Goal: Communication & Community: Answer question/provide support

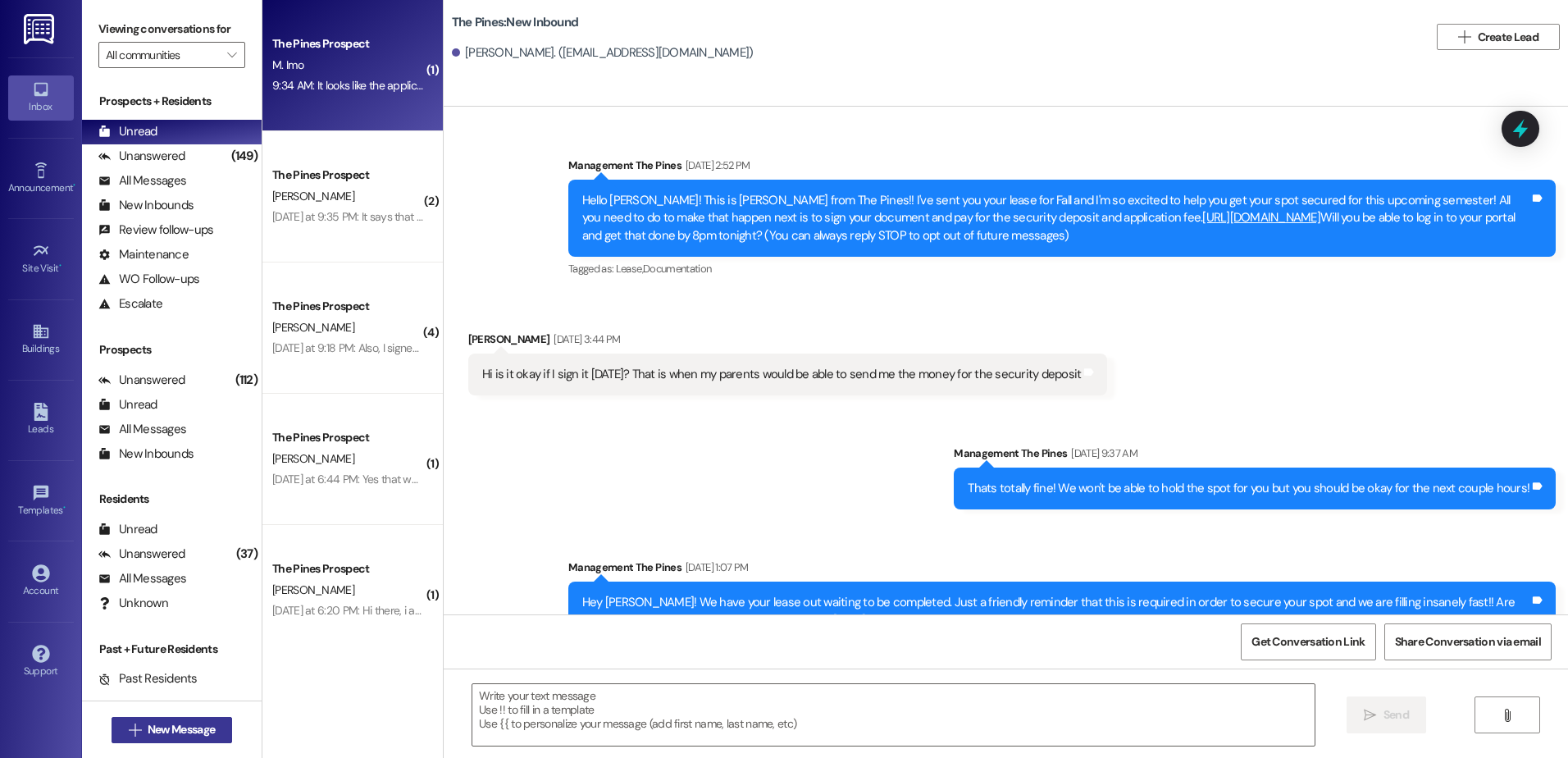
scroll to position [2036, 0]
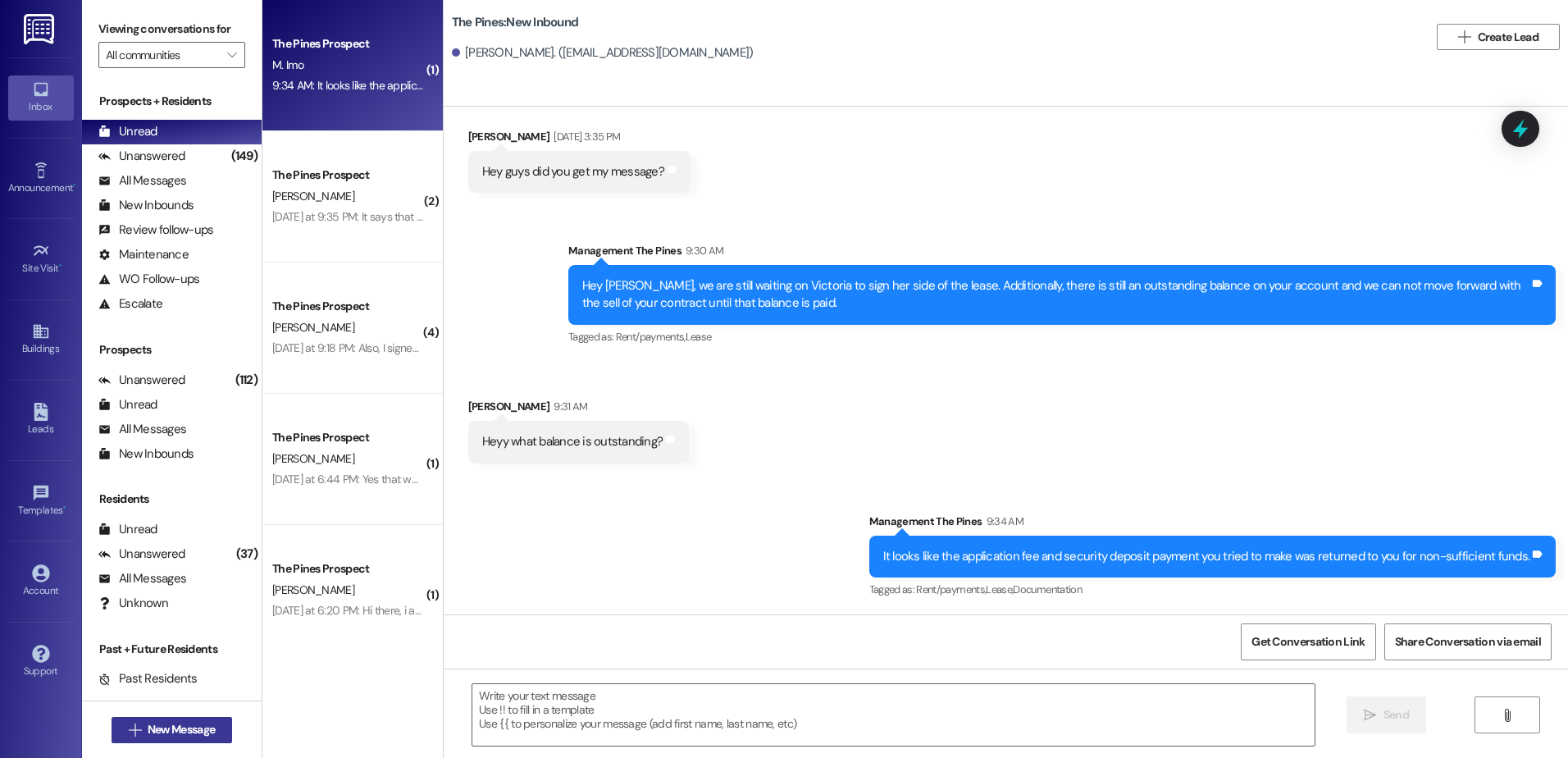
click at [170, 728] on span "New Message" at bounding box center [181, 729] width 68 height 17
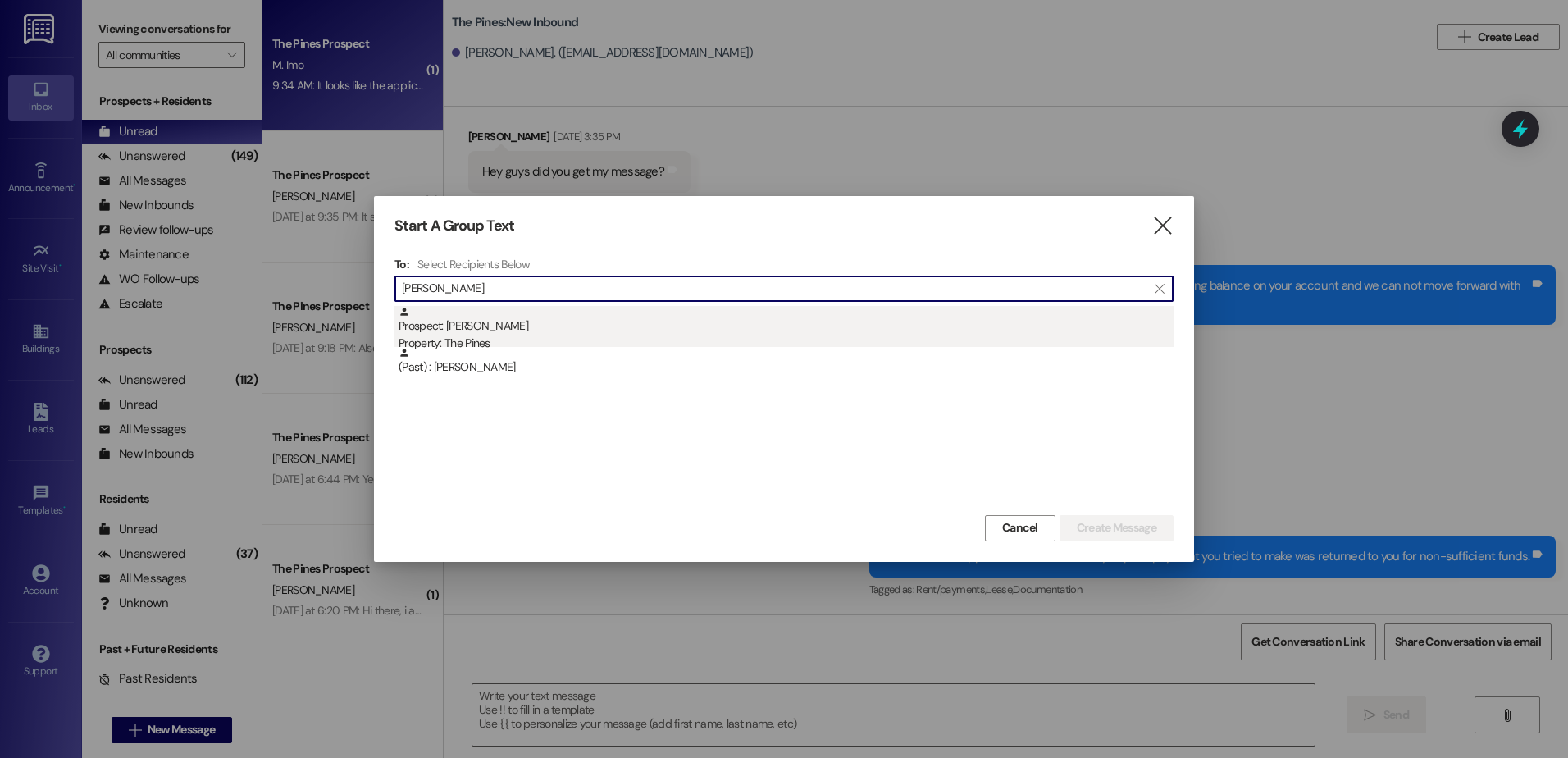
type input "[PERSON_NAME]"
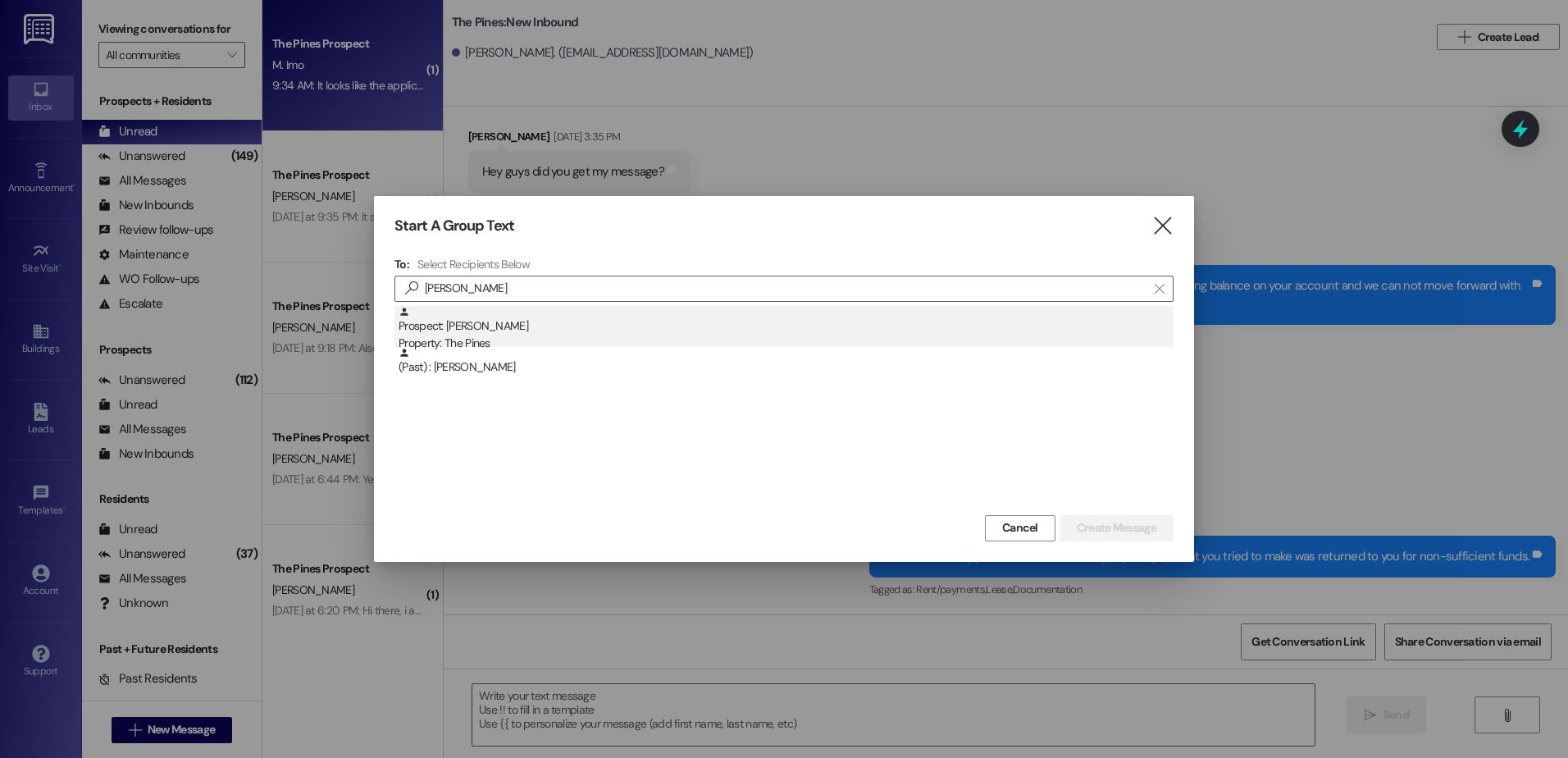
click at [554, 330] on div "Prospect: [PERSON_NAME] Property: The Pines" at bounding box center [786, 329] width 775 height 47
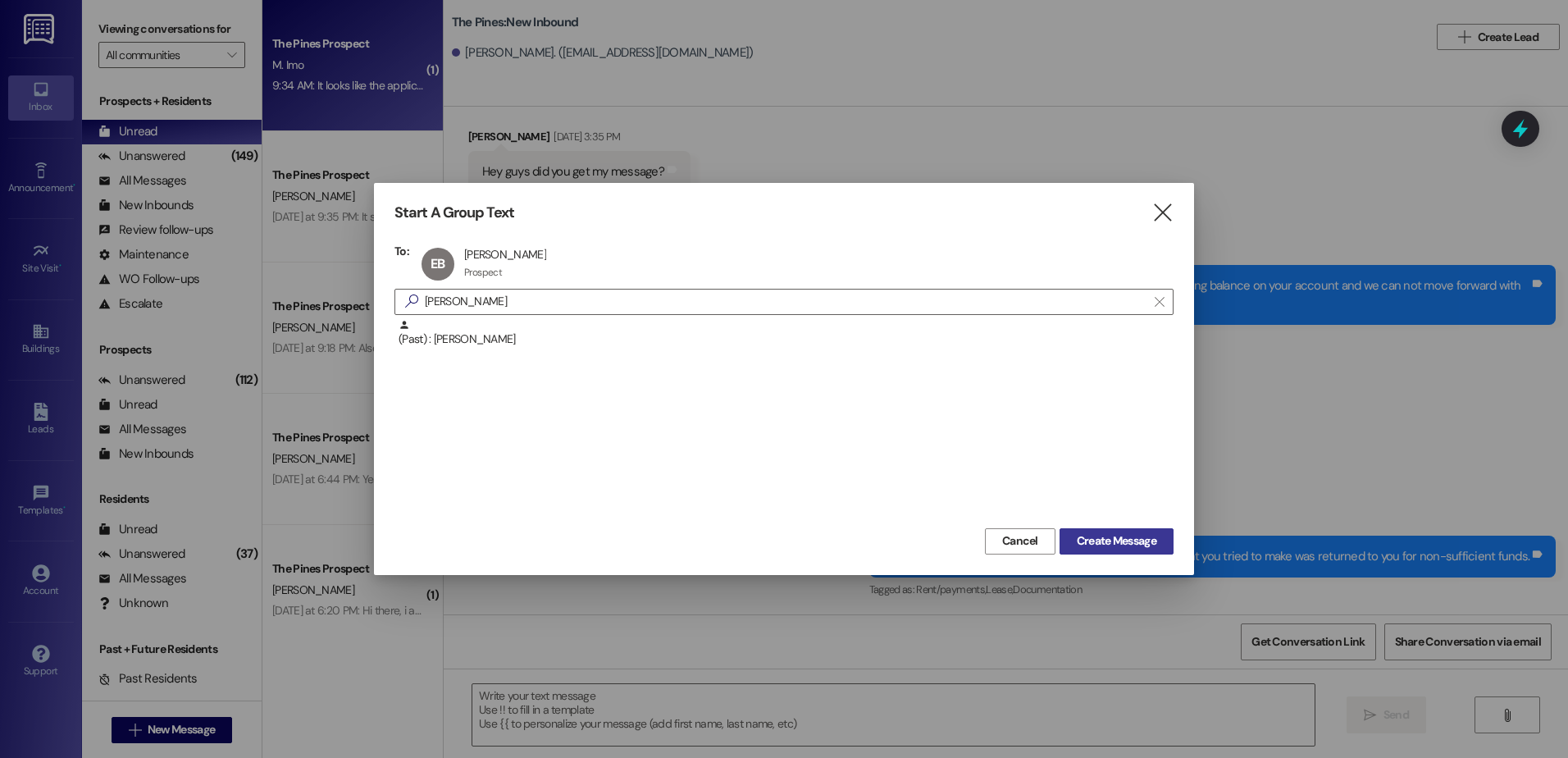
click at [1080, 534] on span "Create Message" at bounding box center [1116, 540] width 80 height 17
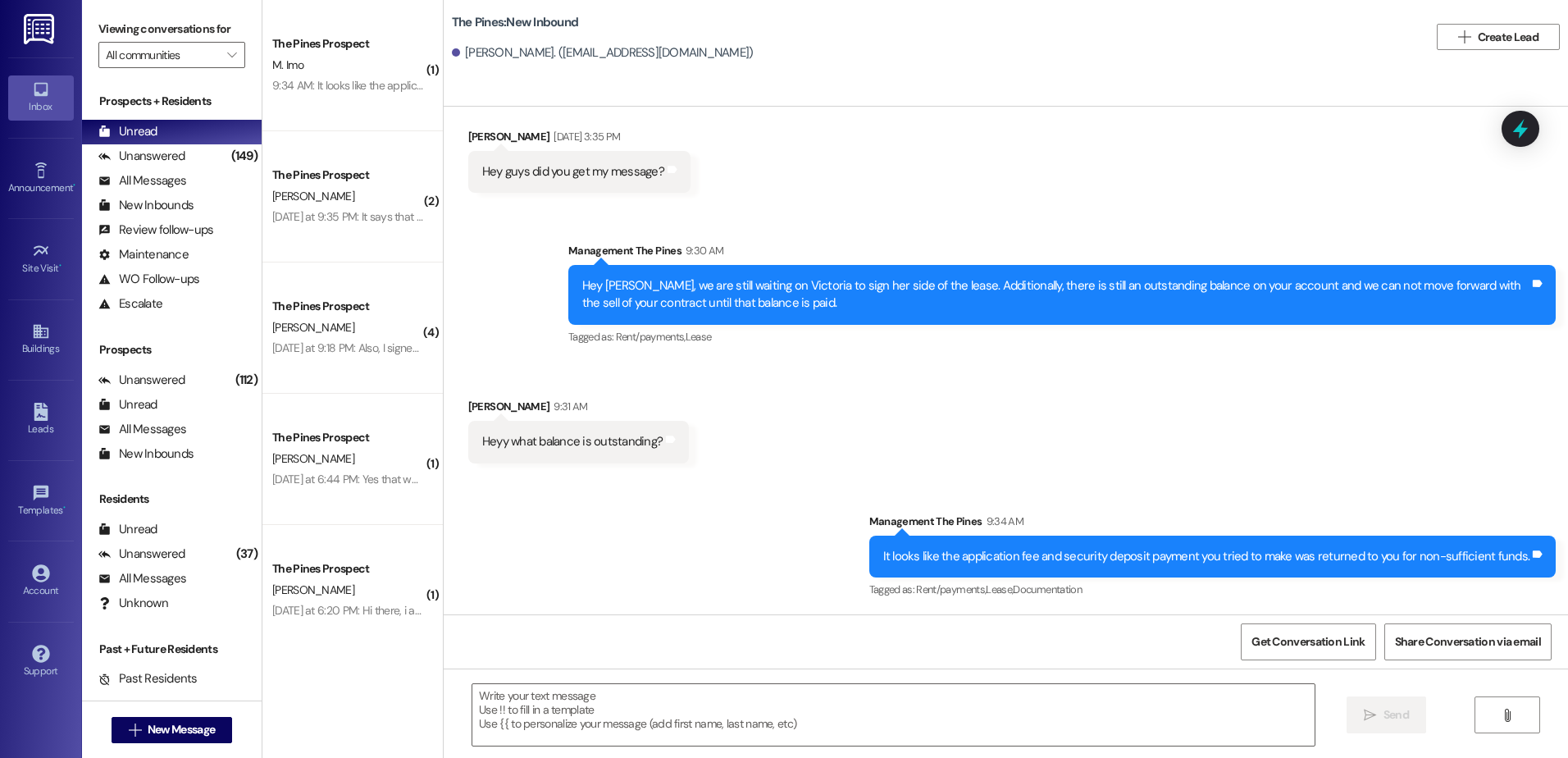
scroll to position [0, 0]
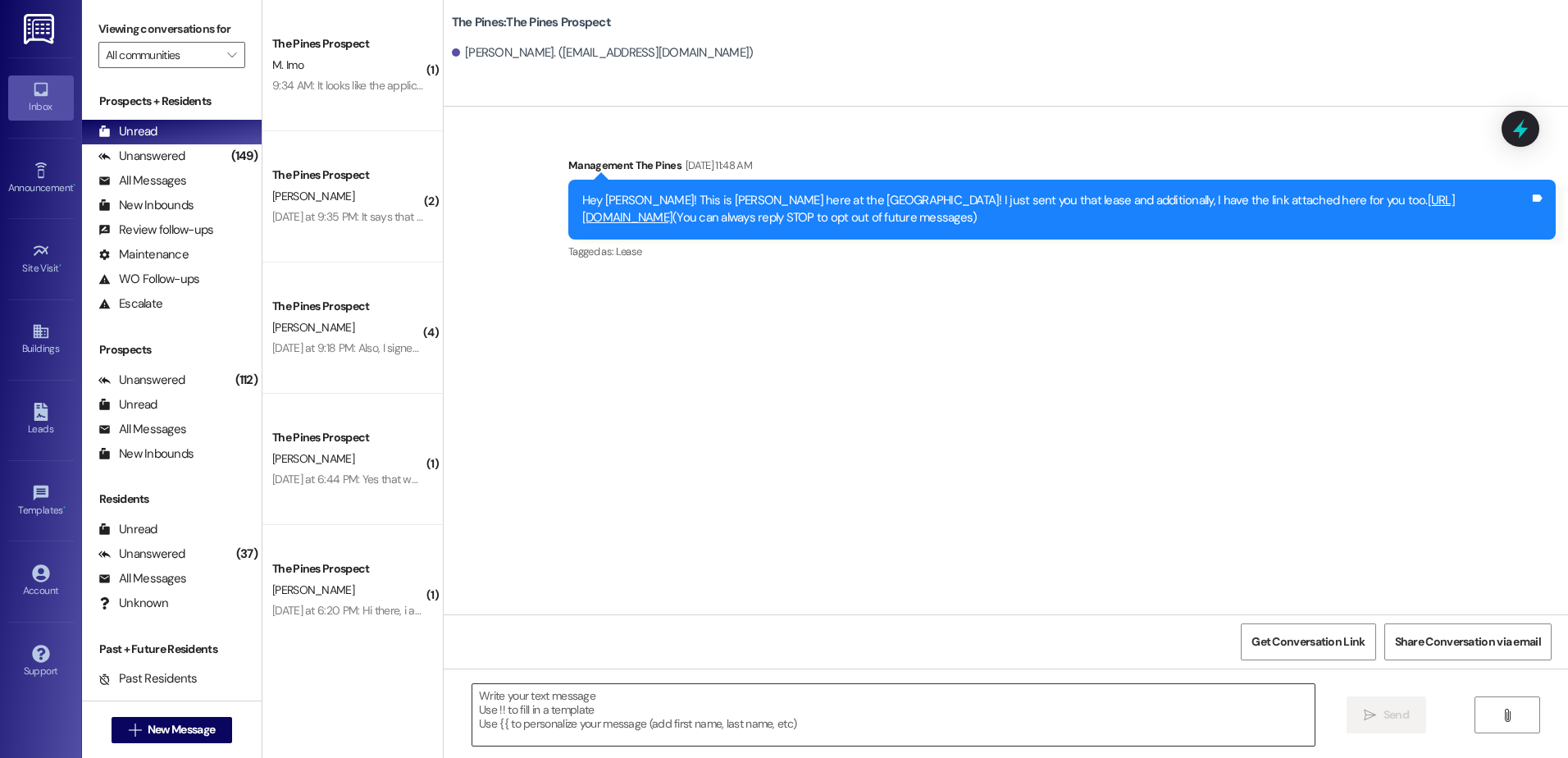
click at [608, 725] on textarea at bounding box center [893, 714] width 841 height 62
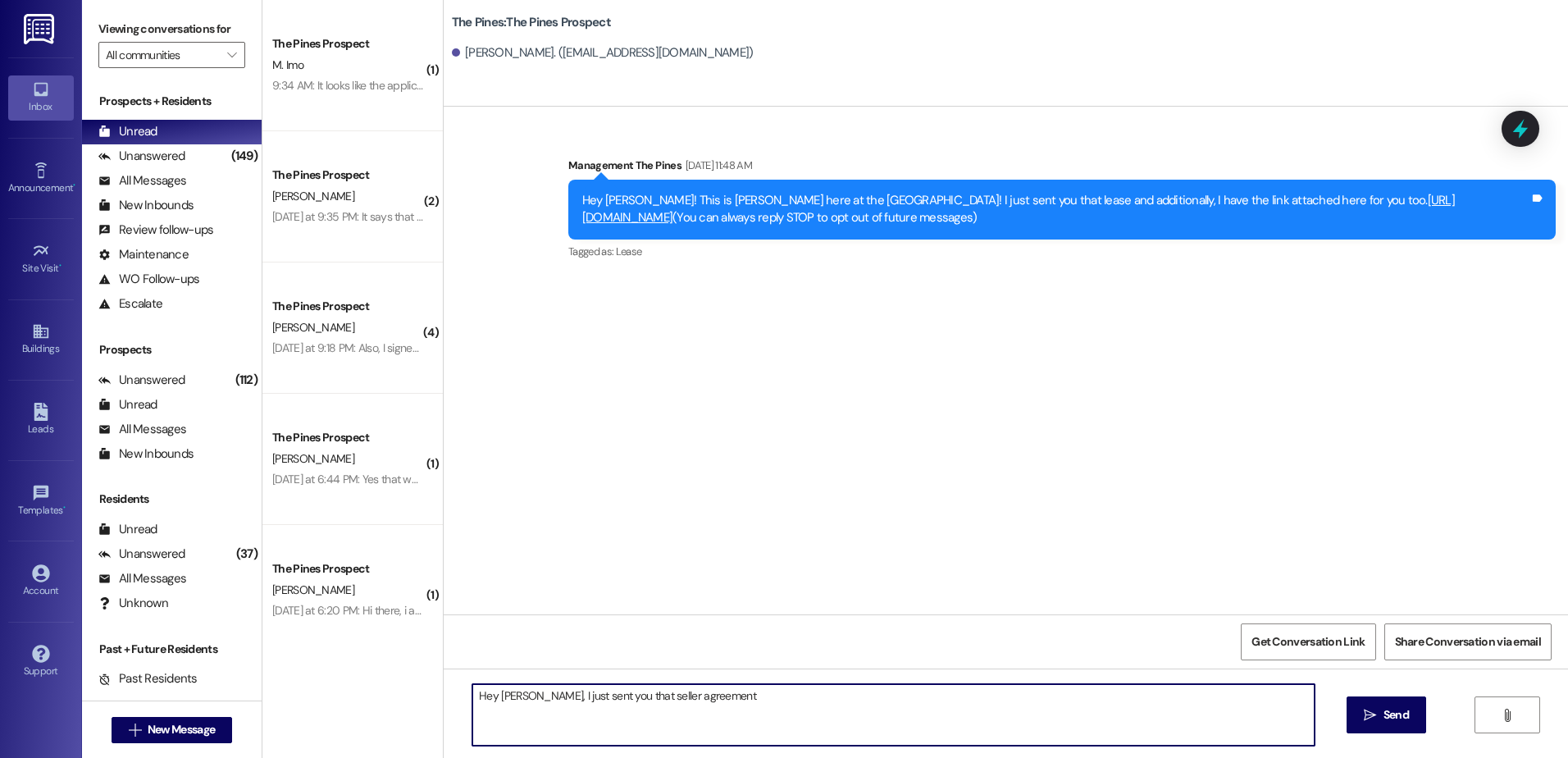
type textarea "Hey [PERSON_NAME], I just sent you that seller agreement!"
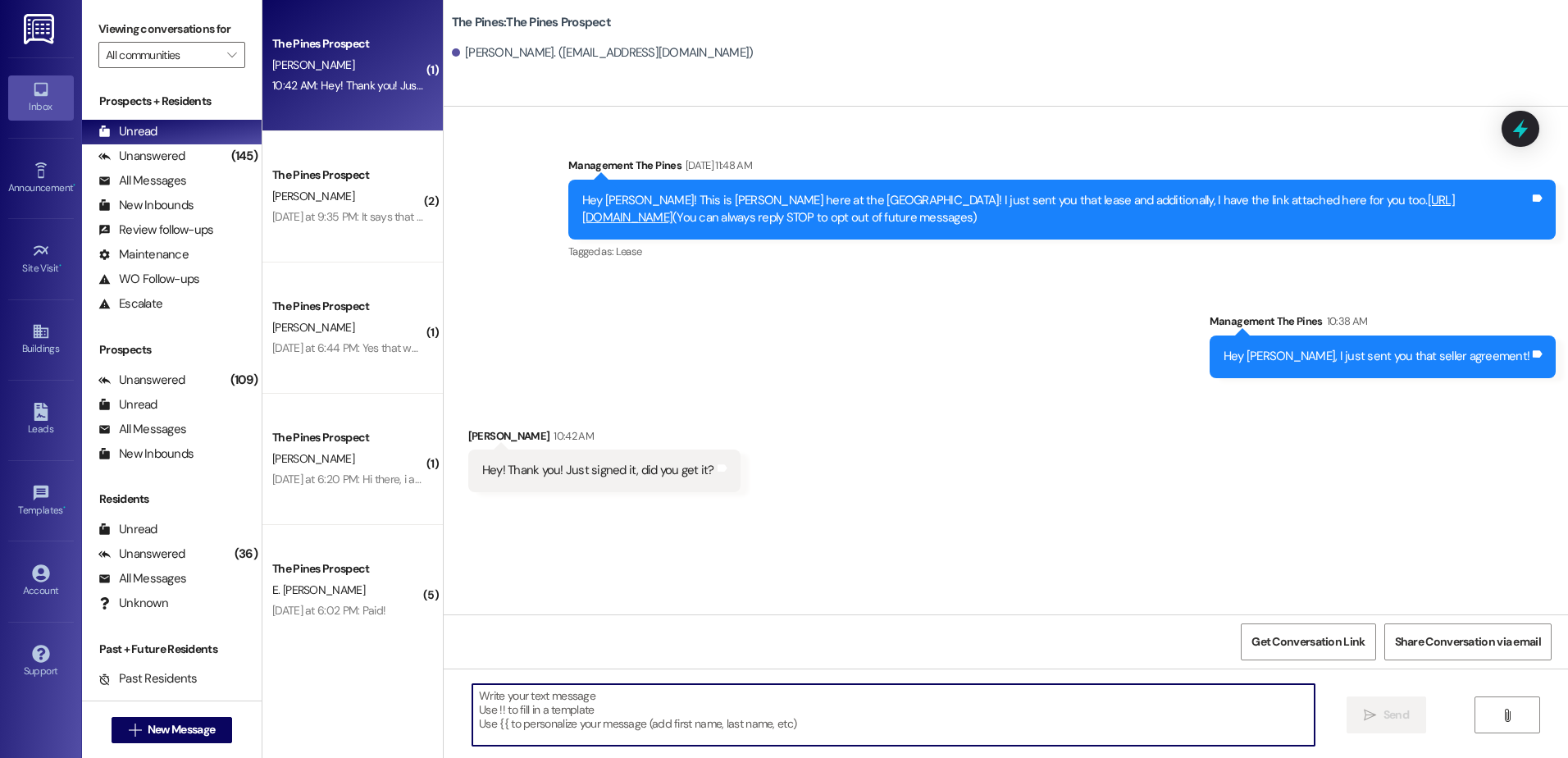
click at [623, 708] on textarea at bounding box center [893, 714] width 841 height 62
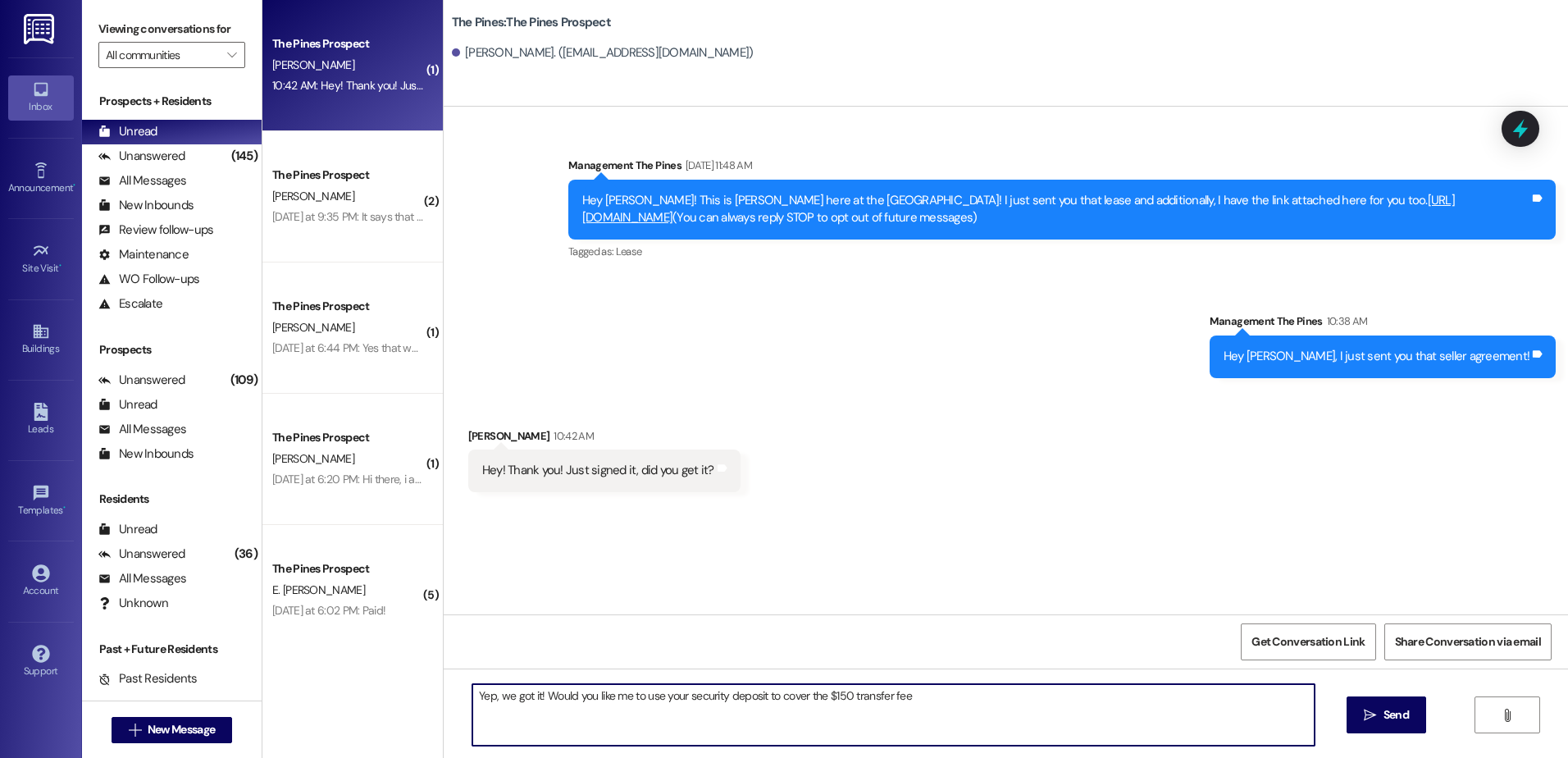
type textarea "Yep, we got it! Would you like me to use your security deposit to cover the $15…"
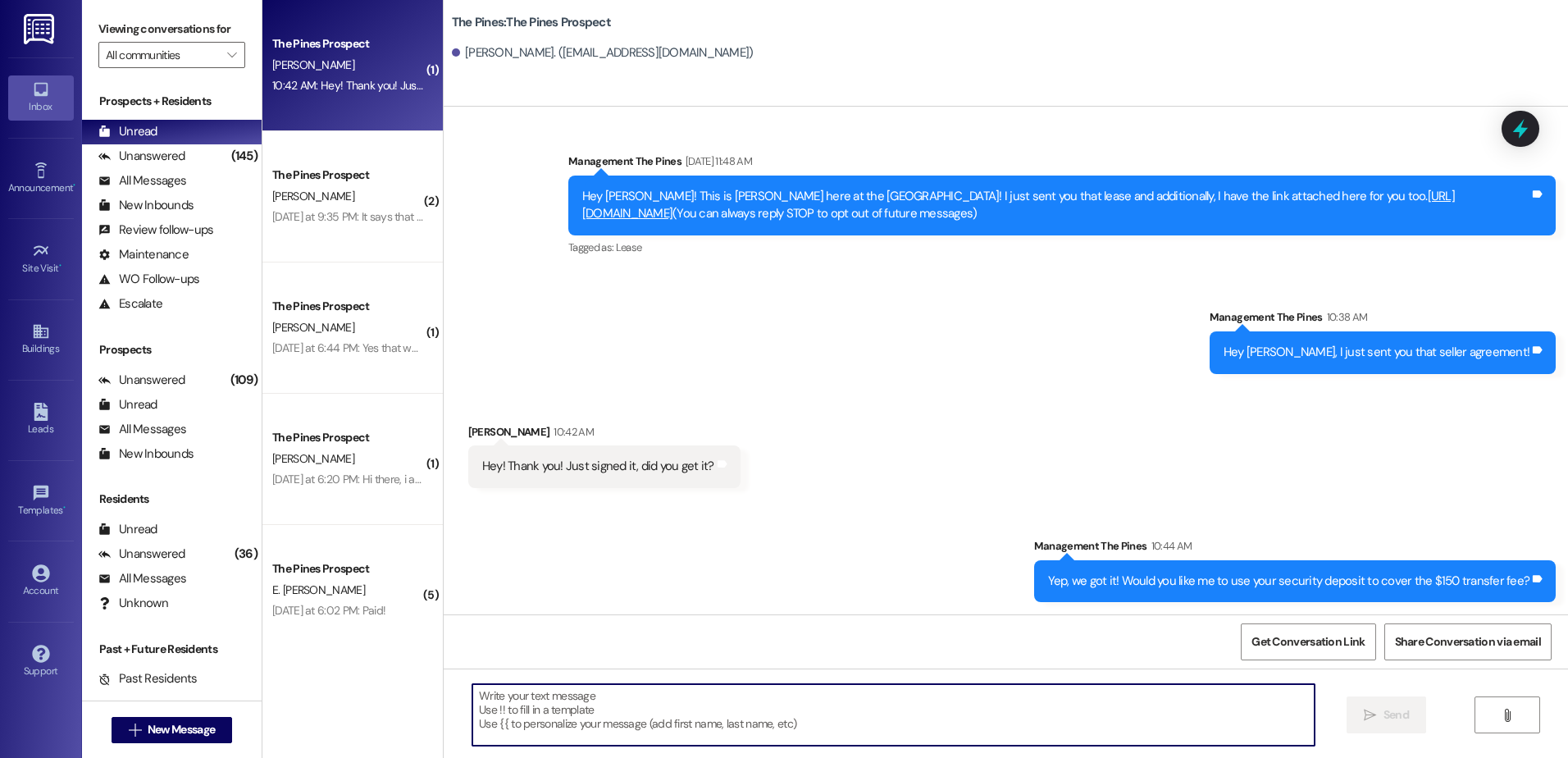
scroll to position [5, 0]
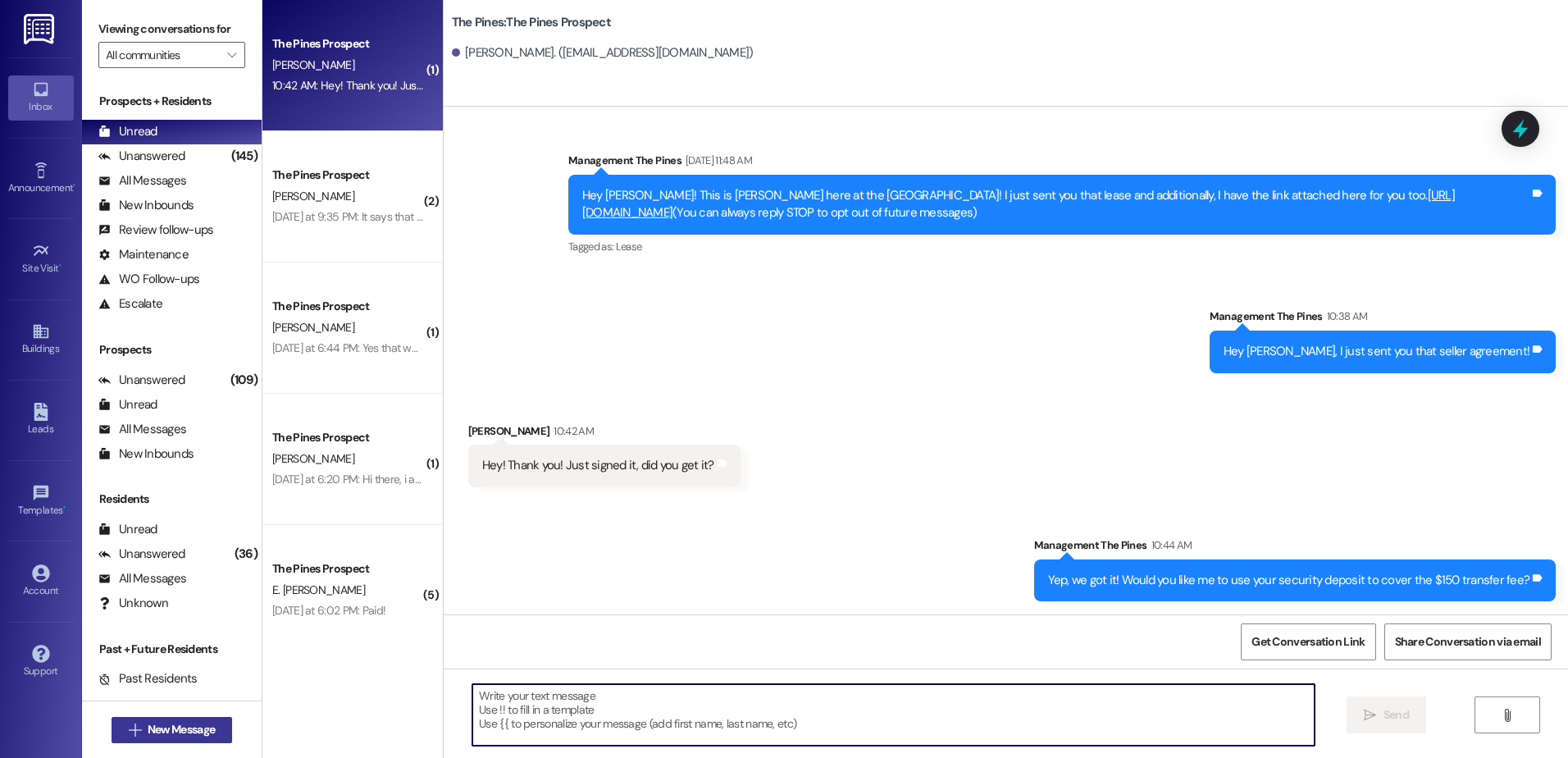
click at [165, 723] on span "New Message" at bounding box center [181, 729] width 68 height 17
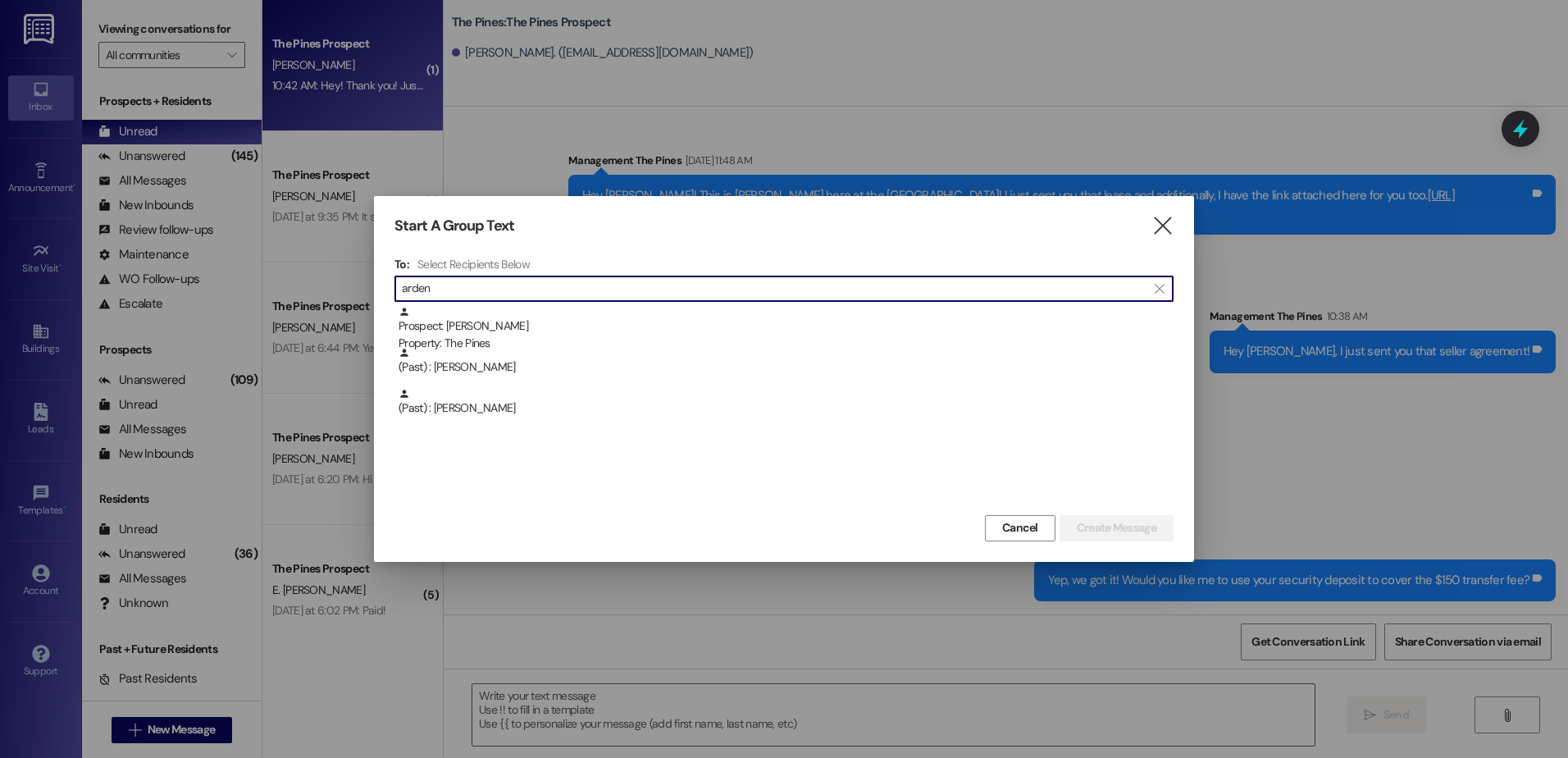
type input "arden"
click at [525, 312] on div "Prospect: [PERSON_NAME] Property: The Pines" at bounding box center [786, 329] width 775 height 47
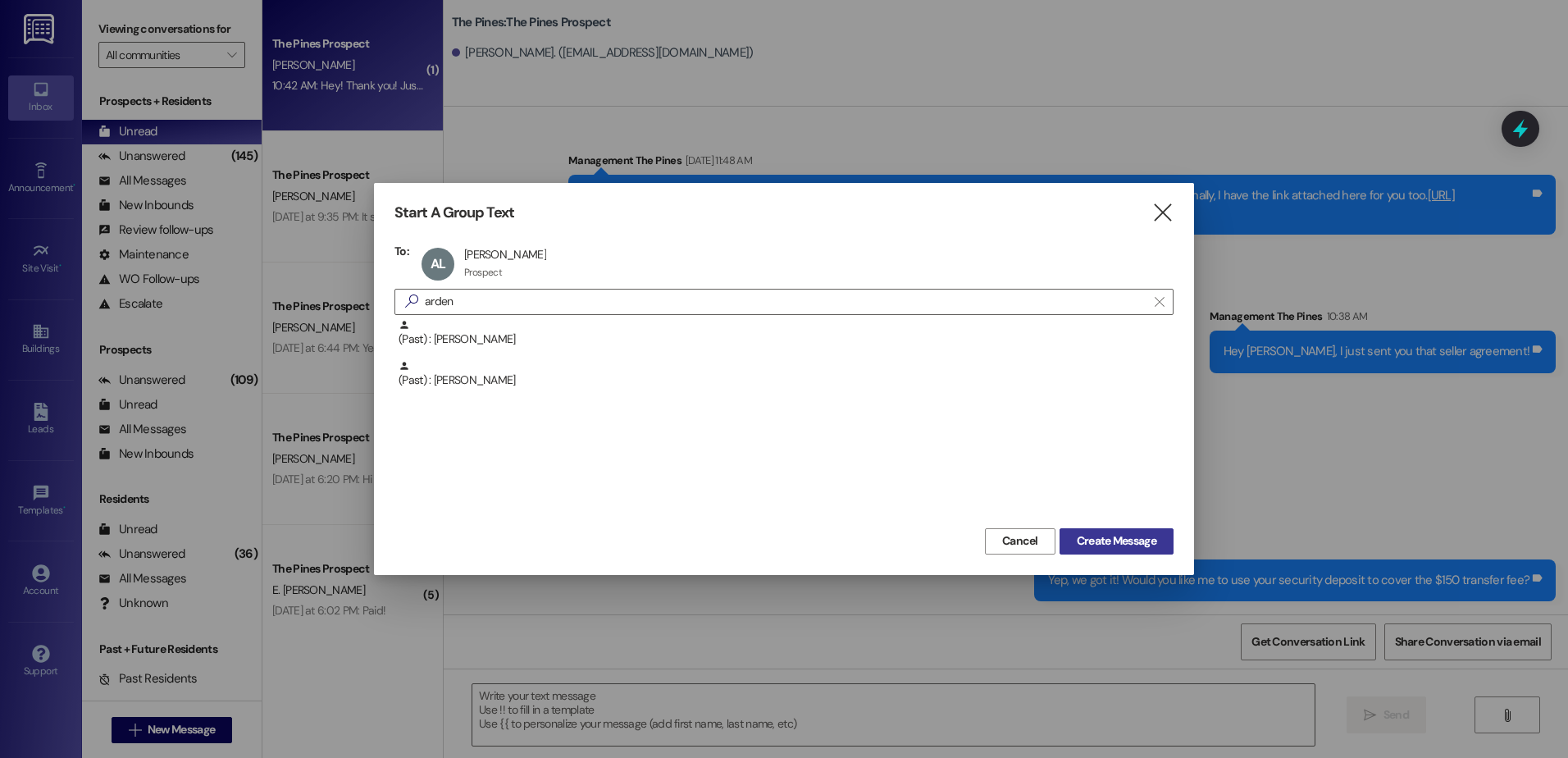
click at [1108, 544] on span "Create Message" at bounding box center [1116, 540] width 80 height 17
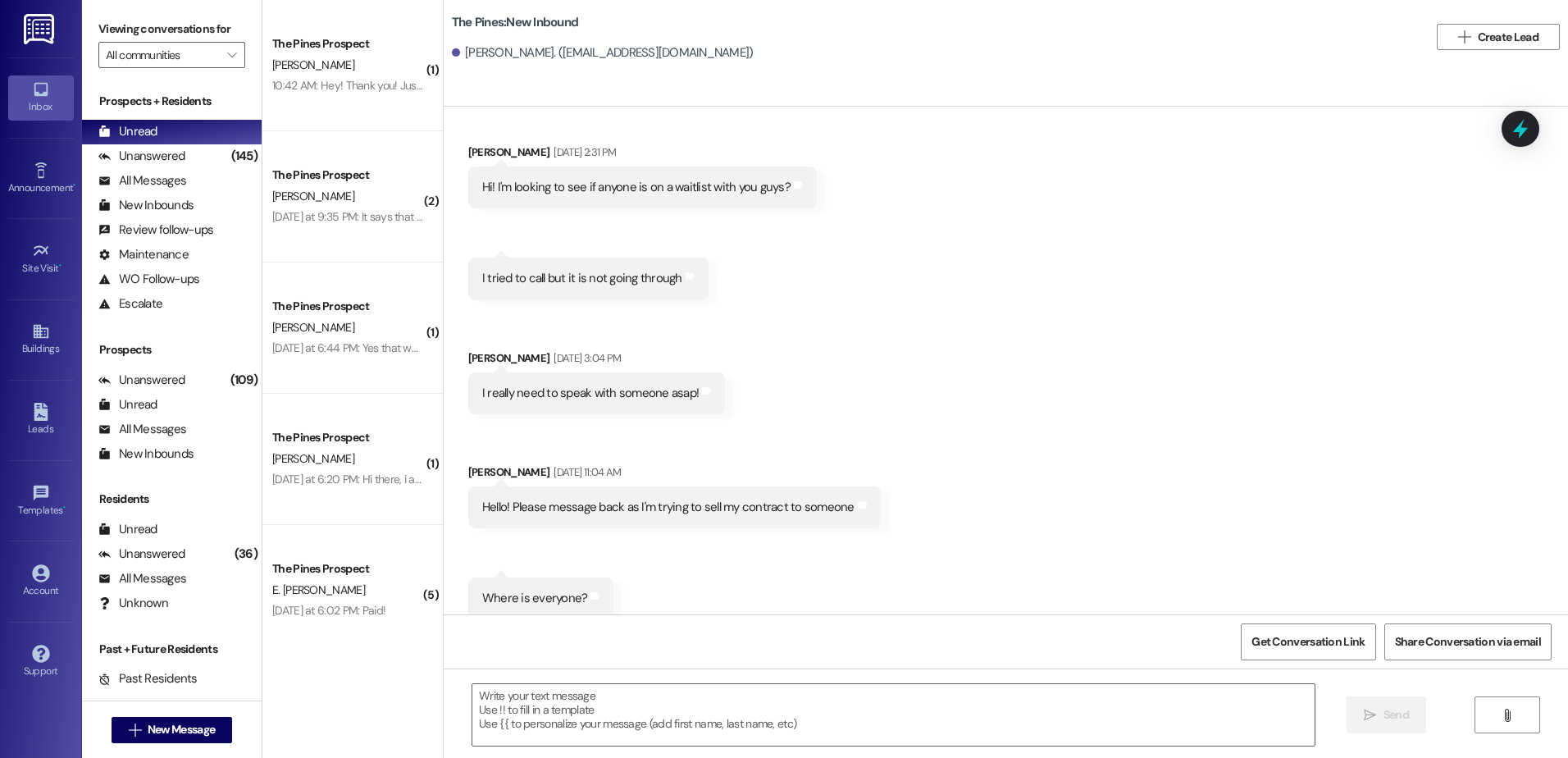
scroll to position [958, 0]
click at [621, 696] on textarea at bounding box center [893, 714] width 841 height 62
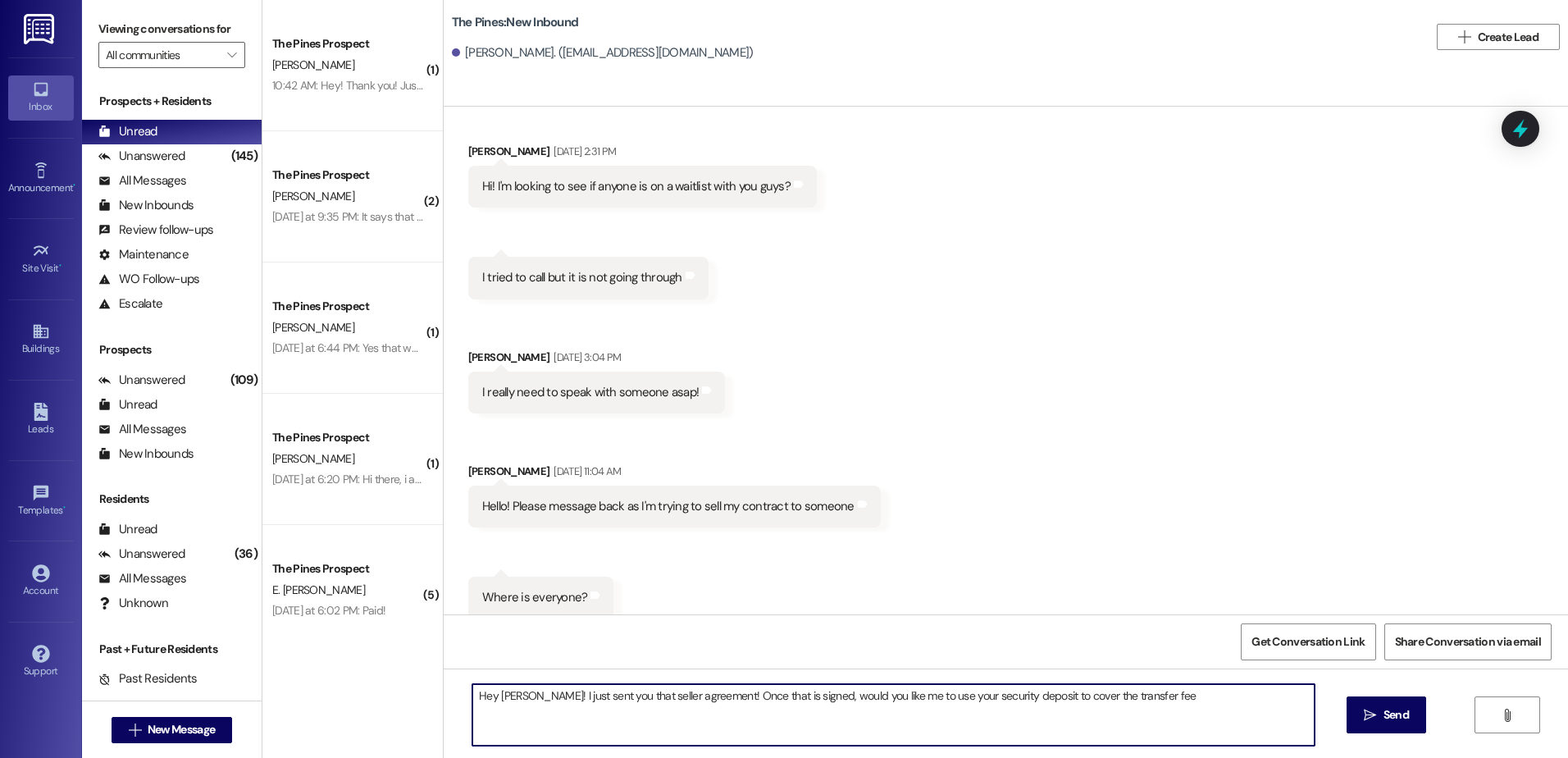
type textarea "Hey [PERSON_NAME]! I just sent you that seller agreement! Once that is signed, …"
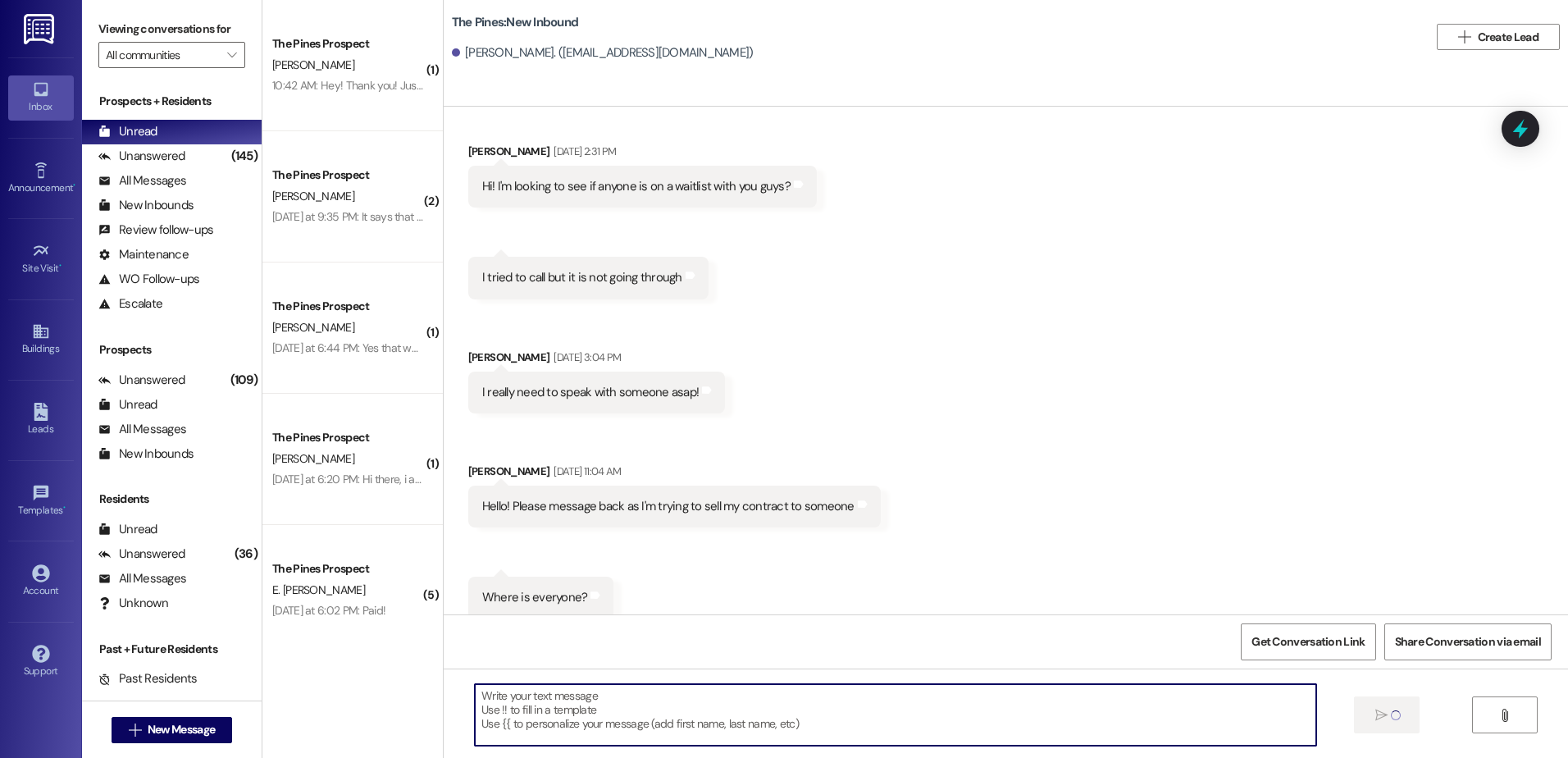
scroll to position [957, 0]
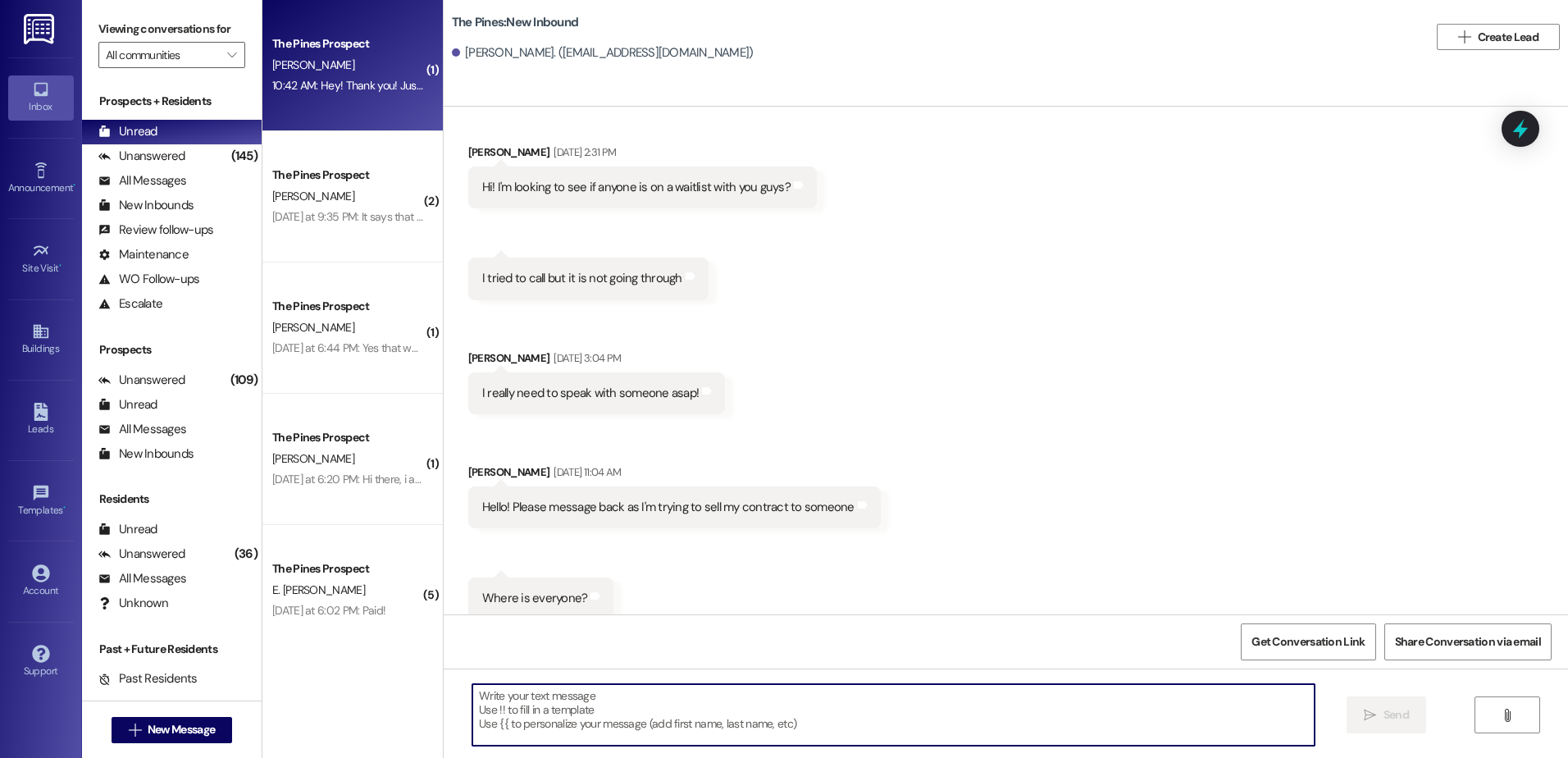
click at [354, 100] on div "The Pines Prospect [PERSON_NAME] 10:42 AM: Hey! Thank you! Just signed it, did …" at bounding box center [352, 65] width 181 height 131
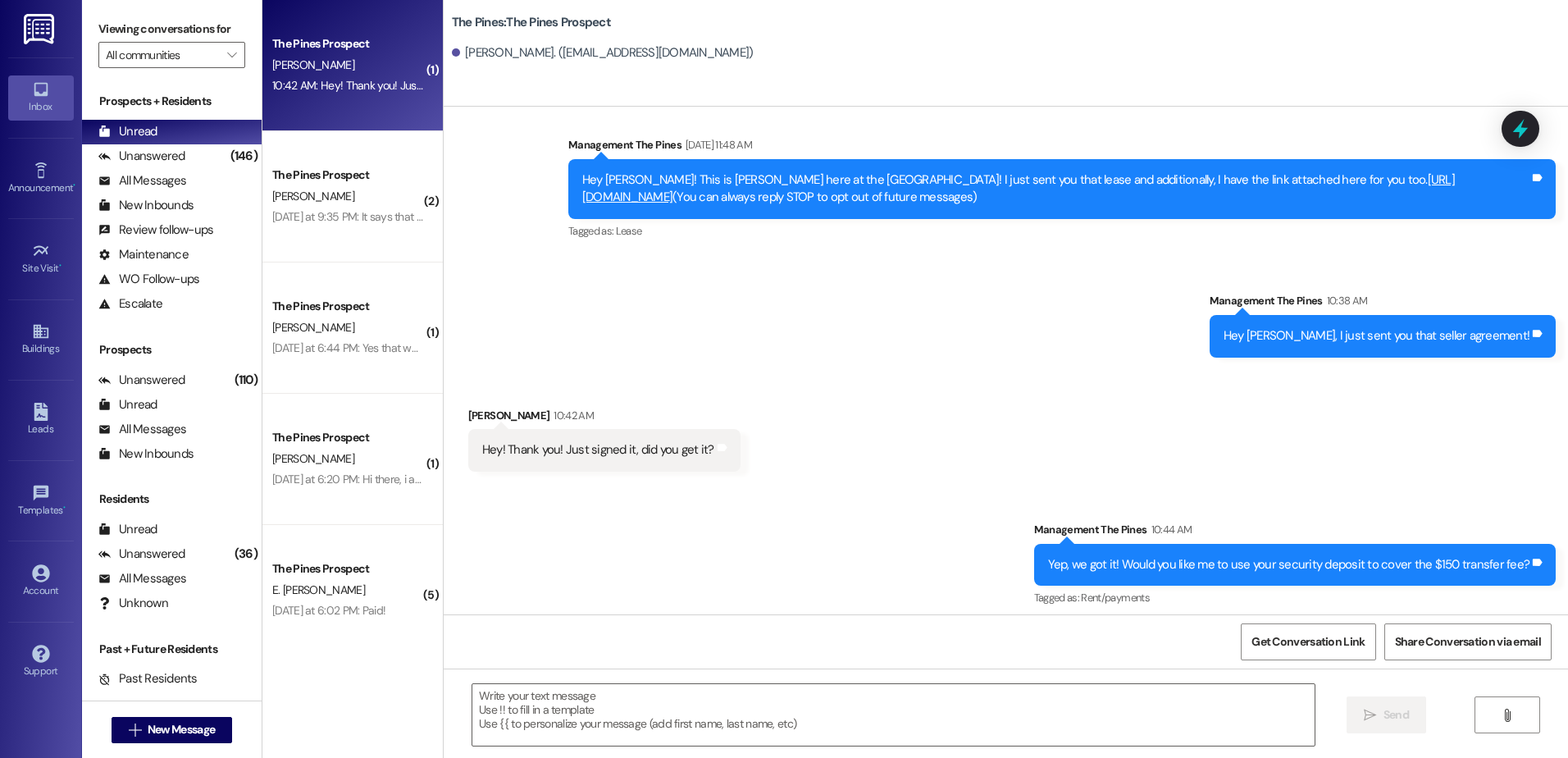
scroll to position [29, 0]
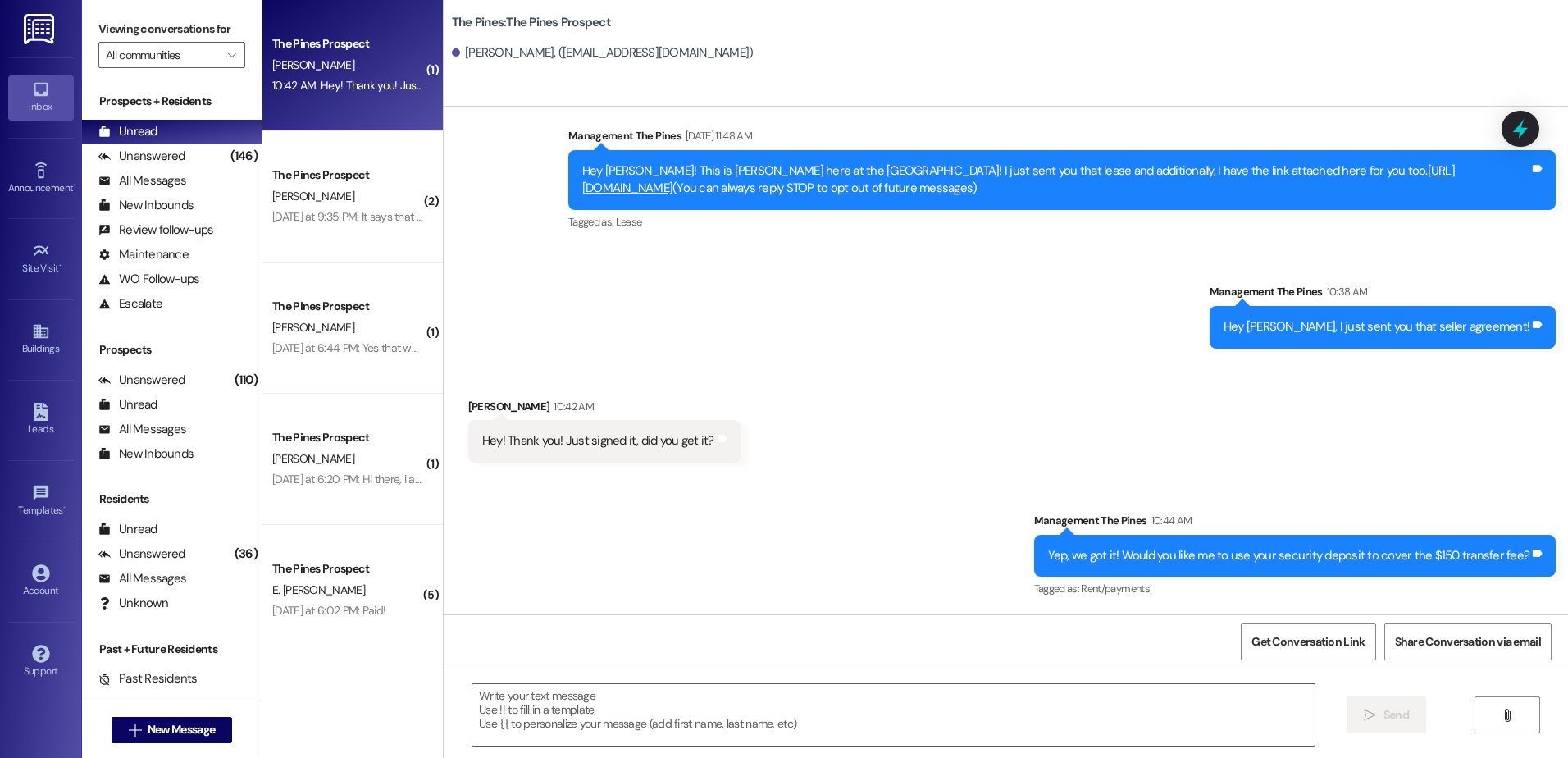
click at [342, 213] on div "[DATE] at 9:35 PM: It says that its pending automatic authorization [DATE] at 9…" at bounding box center [428, 216] width 311 height 15
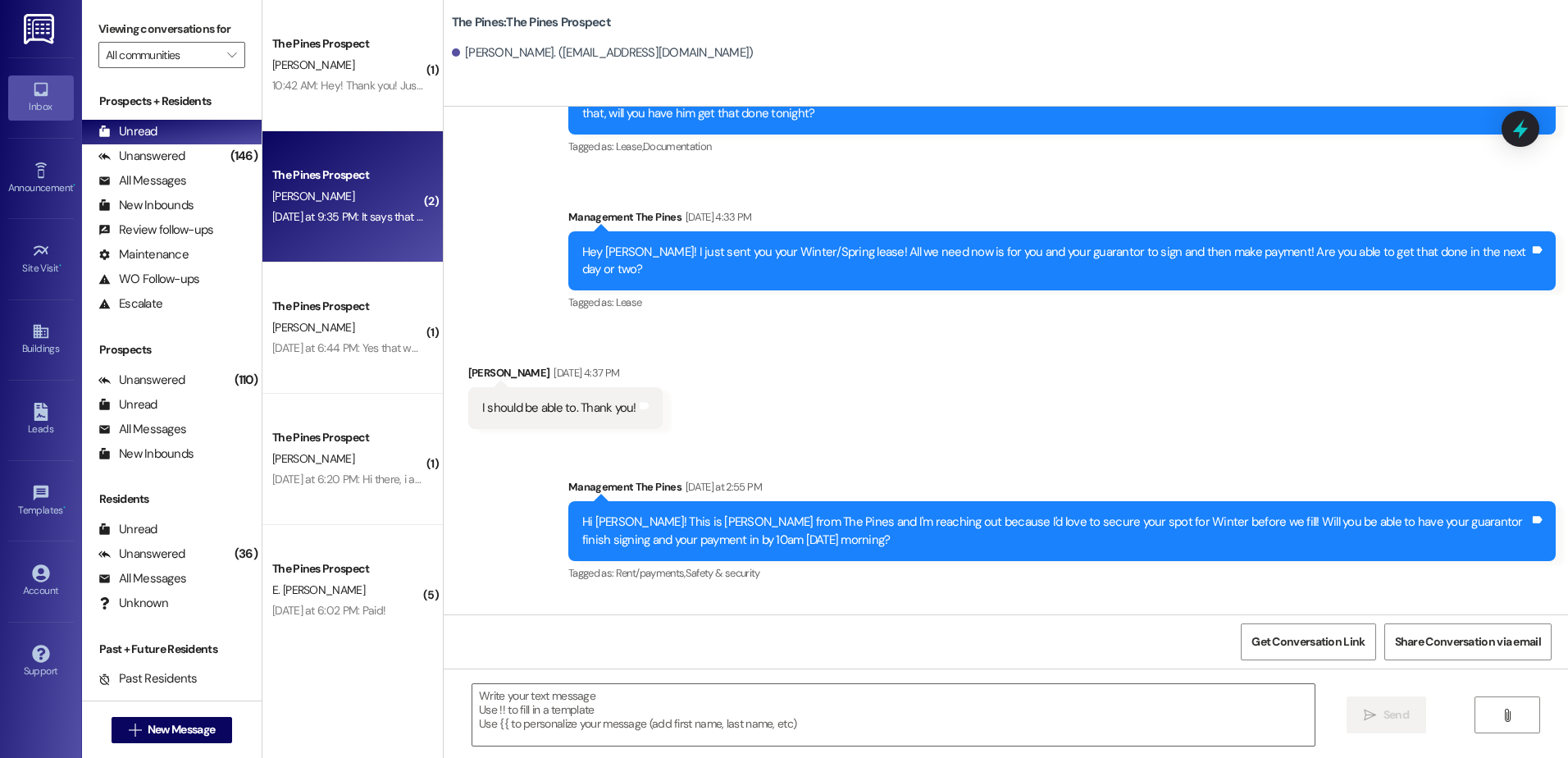
scroll to position [2760, 0]
